Goal: Check status

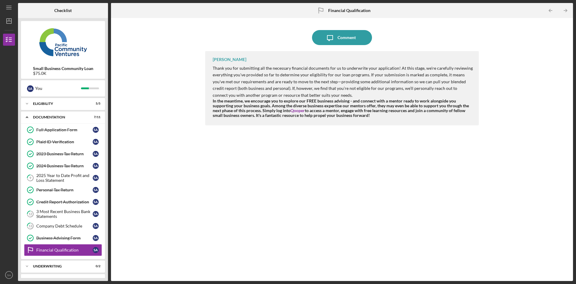
scroll to position [11, 0]
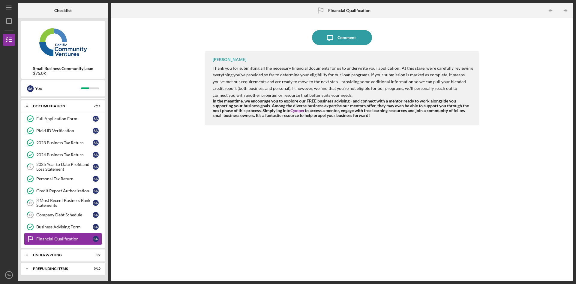
click at [60, 215] on div "Company Debt Schedule" at bounding box center [64, 214] width 56 height 5
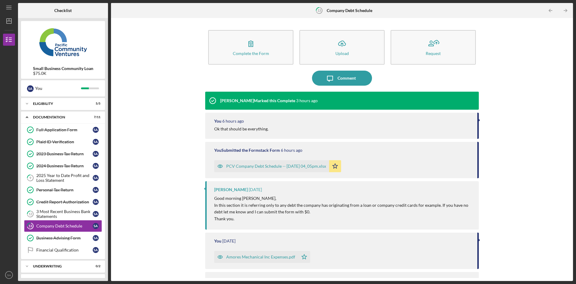
scroll to position [11, 0]
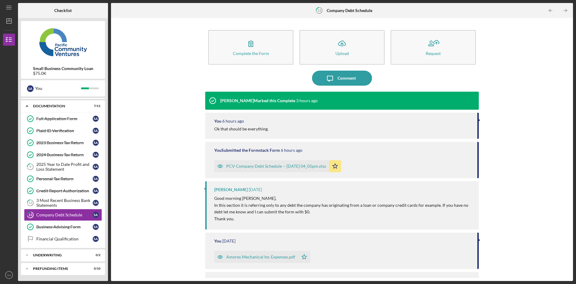
click at [60, 165] on div "2025 Year to Date Profit and Loss Statement" at bounding box center [64, 167] width 56 height 10
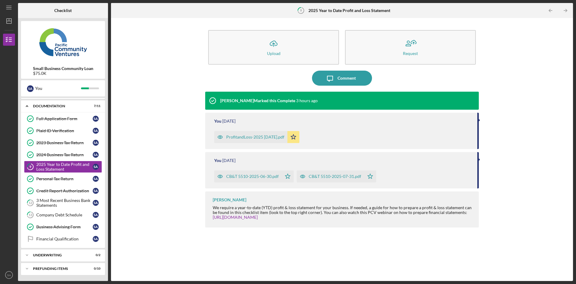
click at [67, 144] on div "2023 Business Tax Return" at bounding box center [64, 142] width 56 height 5
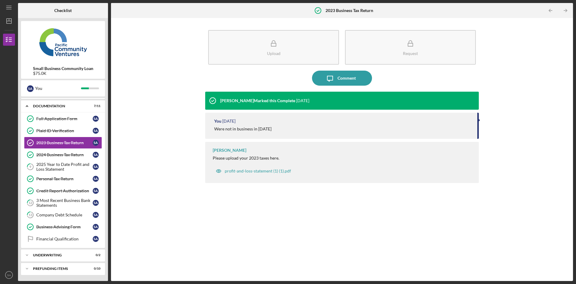
click at [66, 152] on div "2024 Business Tax Return" at bounding box center [64, 154] width 56 height 5
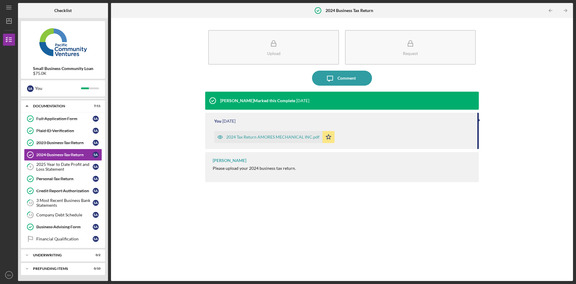
click at [66, 166] on div "2025 Year to Date Profit and Loss Statement" at bounding box center [64, 167] width 56 height 10
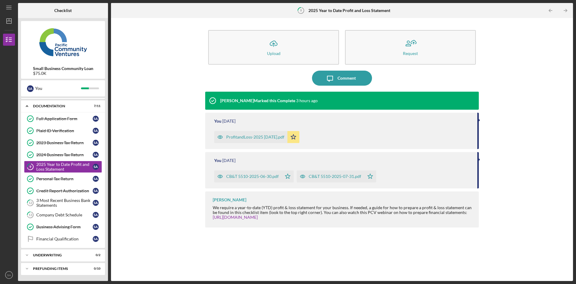
click at [67, 176] on link "Personal Tax Return Personal Tax Return S A" at bounding box center [63, 179] width 78 height 12
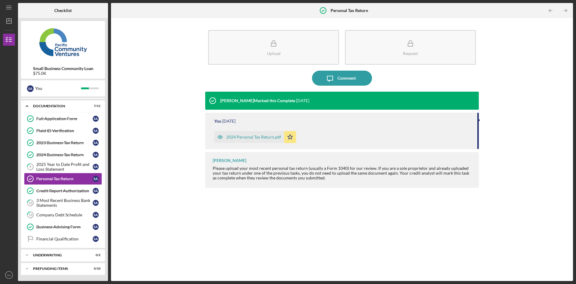
click at [70, 164] on div "2025 Year to Date Profit and Loss Statement" at bounding box center [64, 167] width 56 height 10
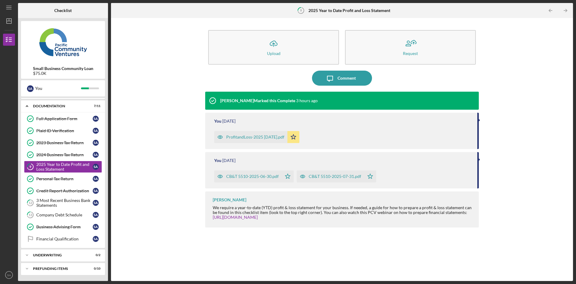
click at [71, 240] on div "Financial Qualification" at bounding box center [64, 238] width 56 height 5
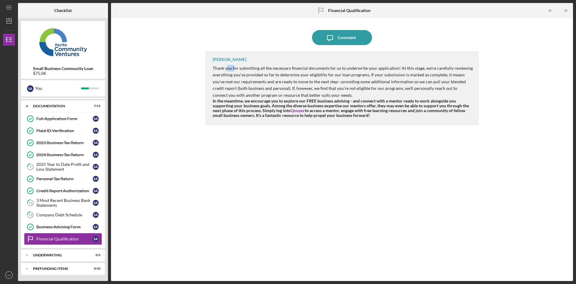
drag, startPoint x: 226, startPoint y: 69, endPoint x: 235, endPoint y: 69, distance: 8.4
click at [234, 69] on p "Thank you for submitting all the necessary financial documents for us to underw…" at bounding box center [343, 82] width 260 height 34
click at [301, 81] on p "Thank you for submitting all the necessary financial documents for us to underw…" at bounding box center [343, 82] width 260 height 34
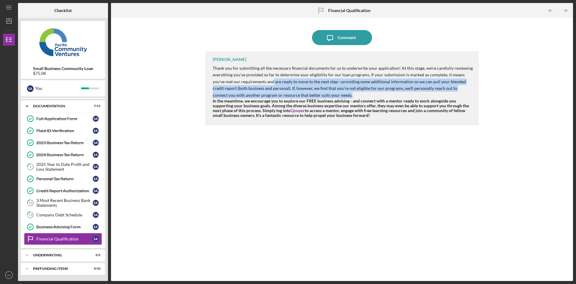
drag, startPoint x: 261, startPoint y: 81, endPoint x: 320, endPoint y: 95, distance: 60.8
click at [320, 95] on p "Thank you for submitting all the necessary financial documents for us to underw…" at bounding box center [343, 82] width 260 height 34
click at [325, 97] on p "Thank you for submitting all the necessary financial documents for us to underw…" at bounding box center [343, 82] width 260 height 34
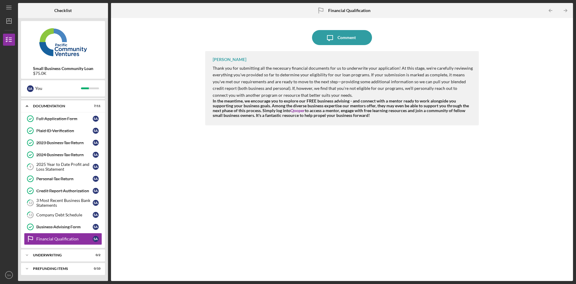
click at [47, 255] on div "Underwriting" at bounding box center [59, 255] width 53 height 4
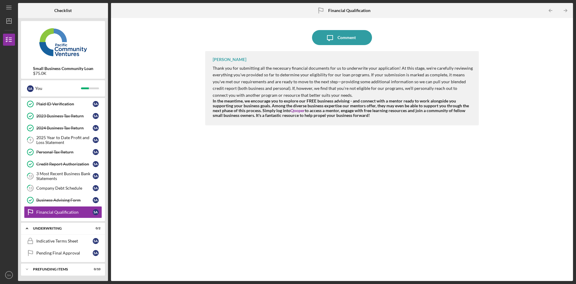
scroll to position [38, 0]
click at [68, 240] on div "Indicative Terms Sheet" at bounding box center [64, 240] width 56 height 5
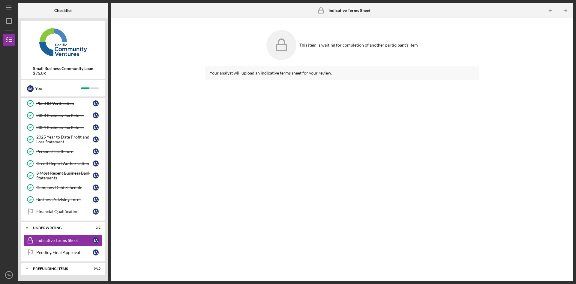
click at [67, 252] on div "Pending Final Approval" at bounding box center [64, 252] width 56 height 5
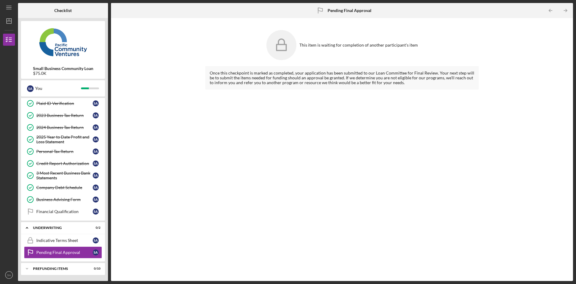
click at [68, 241] on div "Indicative Terms Sheet" at bounding box center [64, 240] width 56 height 5
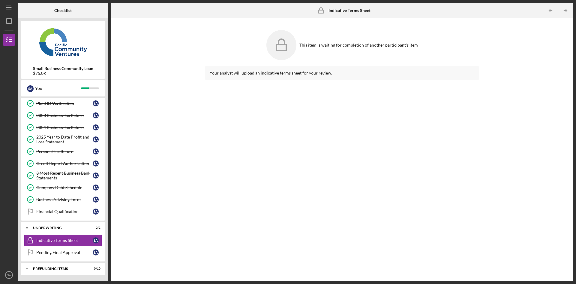
click at [71, 216] on link "Financial Qualification Financial Qualification S A" at bounding box center [63, 211] width 78 height 12
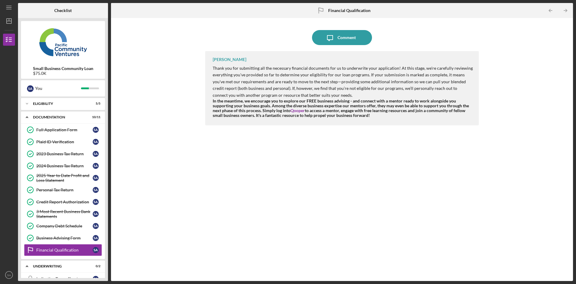
click at [76, 127] on link "Full Application Form Full Application Form S A" at bounding box center [63, 130] width 78 height 12
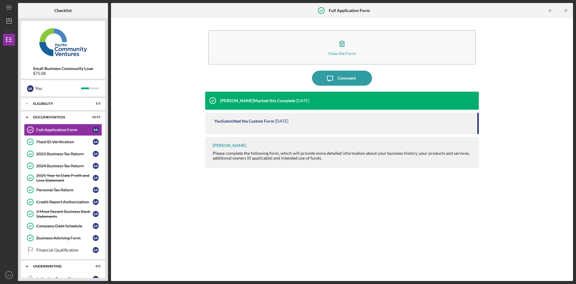
click at [76, 140] on div "Plaid ID Verification" at bounding box center [64, 141] width 56 height 5
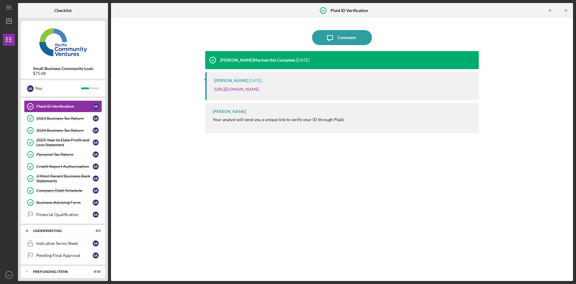
scroll to position [38, 0]
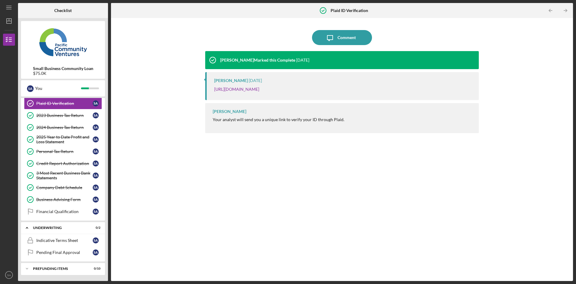
click at [74, 213] on div "Financial Qualification" at bounding box center [64, 211] width 56 height 5
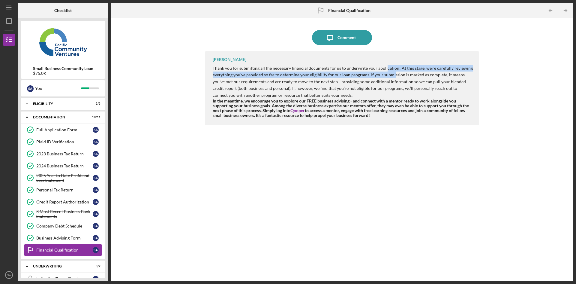
drag, startPoint x: 385, startPoint y: 66, endPoint x: 391, endPoint y: 74, distance: 9.6
click at [391, 74] on p "Thank you for submitting all the necessary financial documents for us to underw…" at bounding box center [343, 82] width 260 height 34
click at [51, 117] on div "Documentation" at bounding box center [59, 117] width 53 height 4
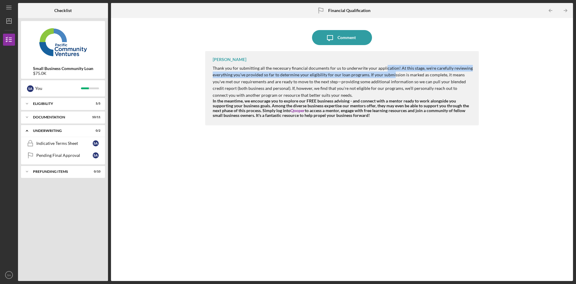
click at [63, 172] on div "Prefunding Items" at bounding box center [59, 172] width 53 height 4
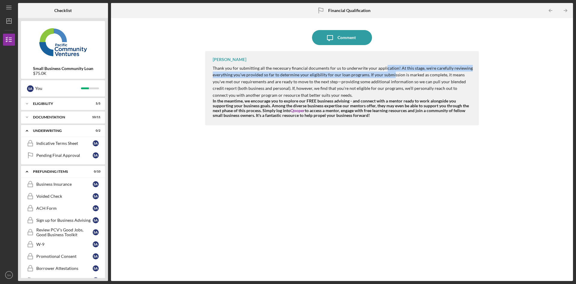
click at [52, 105] on div "Icon/Expander Eligibility 5 / 5" at bounding box center [63, 104] width 84 height 12
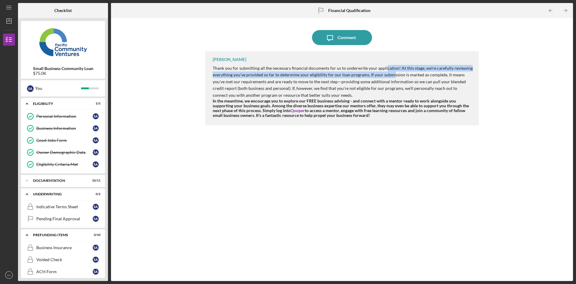
click at [52, 105] on div "Icon/Expander Eligibility 5 / 5" at bounding box center [63, 104] width 84 height 12
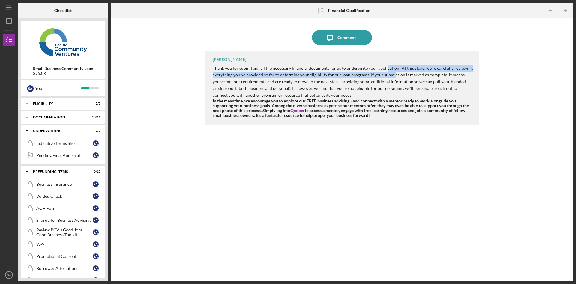
click at [60, 115] on div "Documentation" at bounding box center [59, 117] width 53 height 4
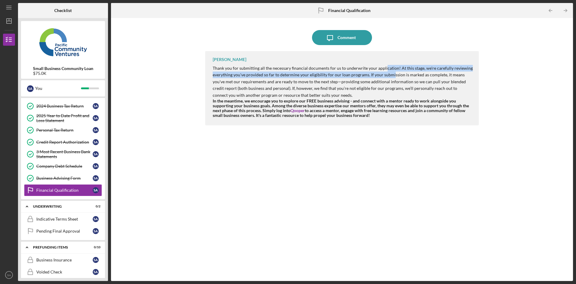
scroll to position [62, 0]
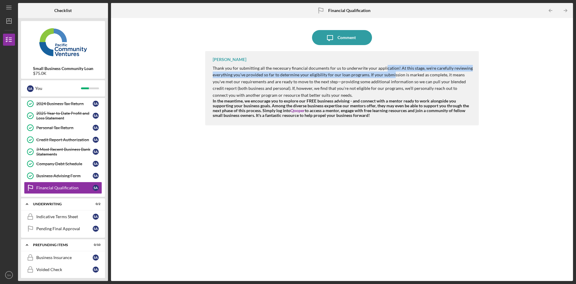
click at [54, 185] on link "Financial Qualification Financial Qualification S A" at bounding box center [63, 188] width 78 height 12
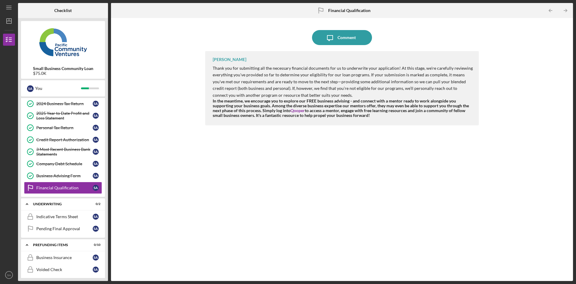
click at [251, 151] on div "[PERSON_NAME] Thank you for submitting all the necessary financial documents fo…" at bounding box center [342, 161] width 274 height 221
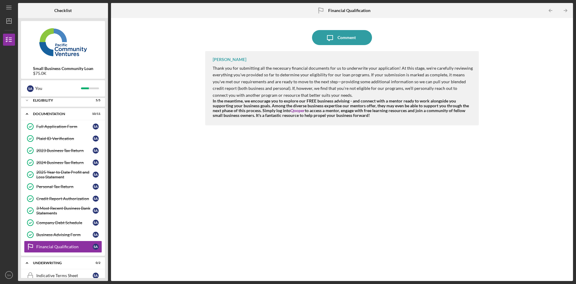
scroll to position [0, 0]
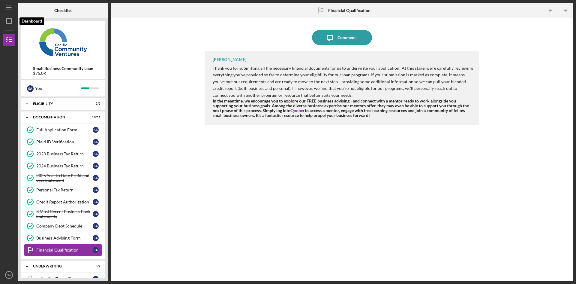
click at [9, 20] on line "button" at bounding box center [9, 20] width 0 height 2
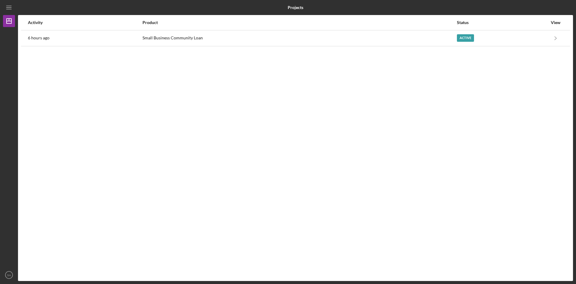
click at [556, 38] on polyline "button" at bounding box center [556, 37] width 2 height 3
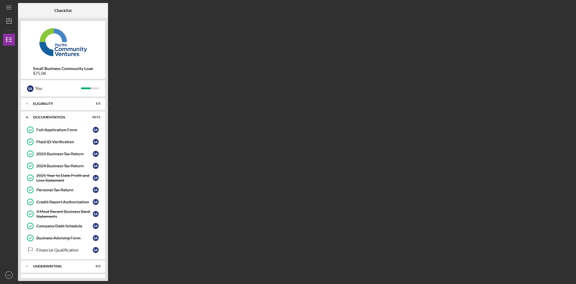
click at [55, 250] on div "Financial Qualification" at bounding box center [64, 249] width 56 height 5
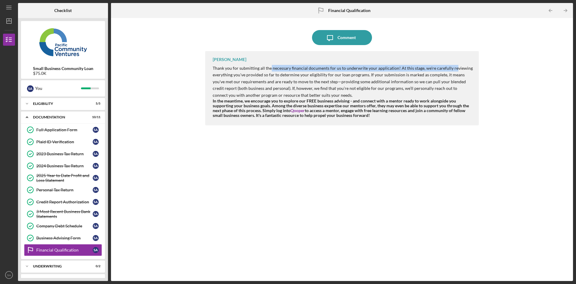
drag, startPoint x: 278, startPoint y: 67, endPoint x: 453, endPoint y: 67, distance: 175.2
click at [453, 67] on p "Thank you for submitting all the necessary financial documents for us to underw…" at bounding box center [343, 82] width 260 height 34
click at [466, 90] on p "Thank you for submitting all the necessary financial documents for us to underw…" at bounding box center [343, 82] width 260 height 34
